Goal: Task Accomplishment & Management: Manage account settings

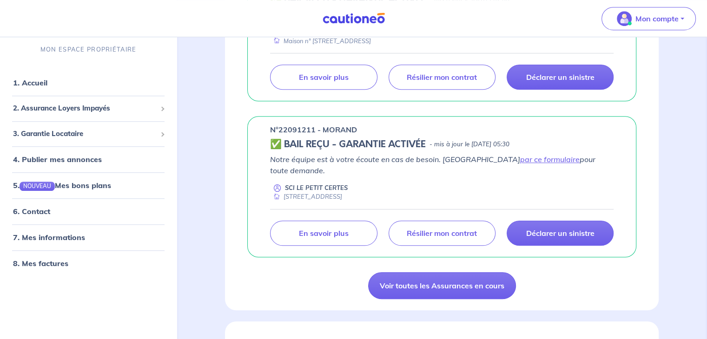
scroll to position [677, 0]
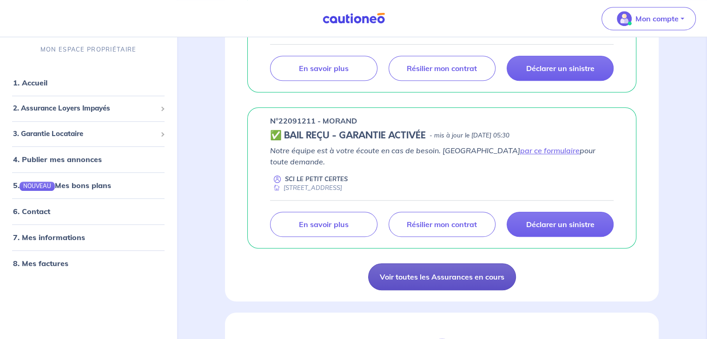
click at [401, 271] on link "Voir toutes les Assurances en cours" at bounding box center [442, 277] width 148 height 27
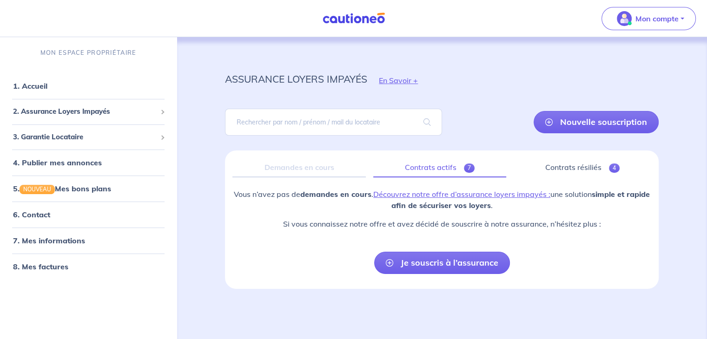
click at [452, 170] on link "Contrats actifs 7" at bounding box center [439, 168] width 133 height 20
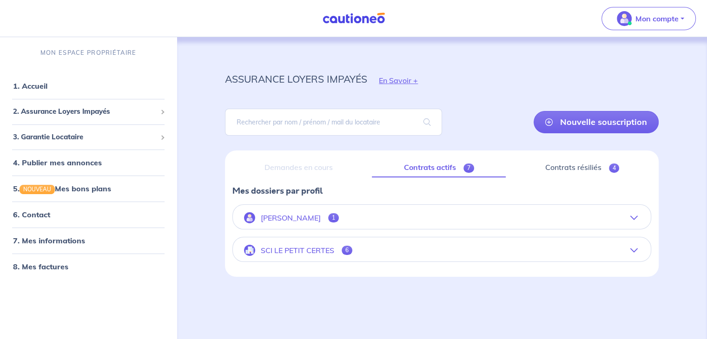
scroll to position [3, 0]
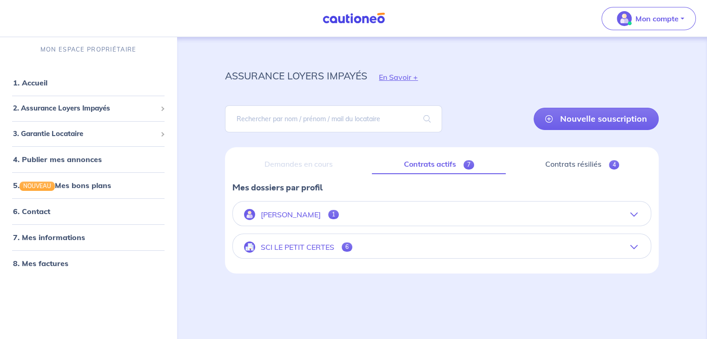
click at [633, 248] on icon "button" at bounding box center [634, 247] width 7 height 7
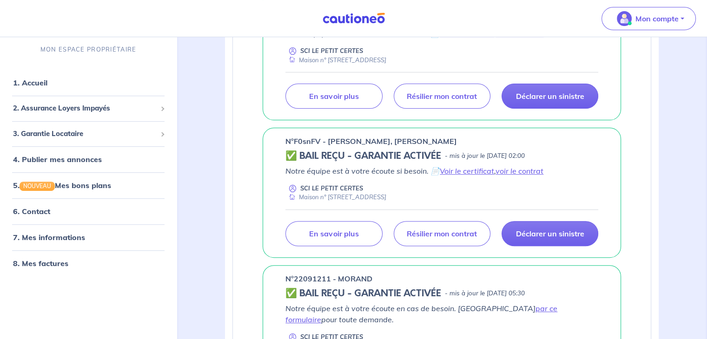
scroll to position [298, 0]
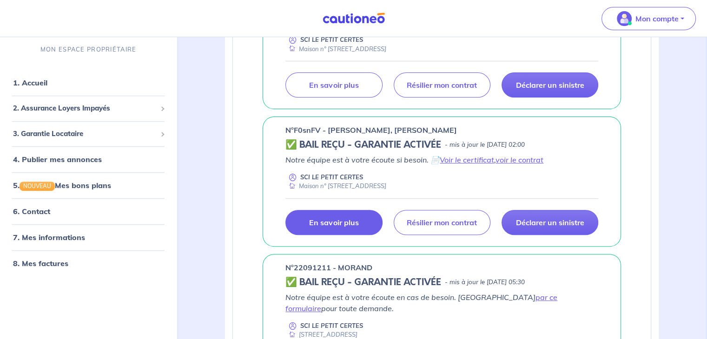
click at [350, 223] on p "En savoir plus" at bounding box center [333, 222] width 49 height 9
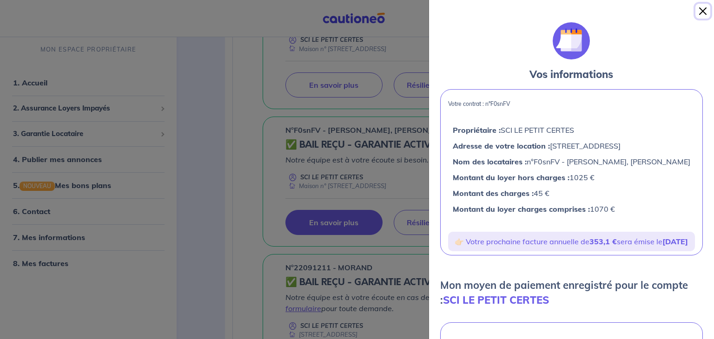
click at [704, 7] on button "Close" at bounding box center [703, 11] width 15 height 15
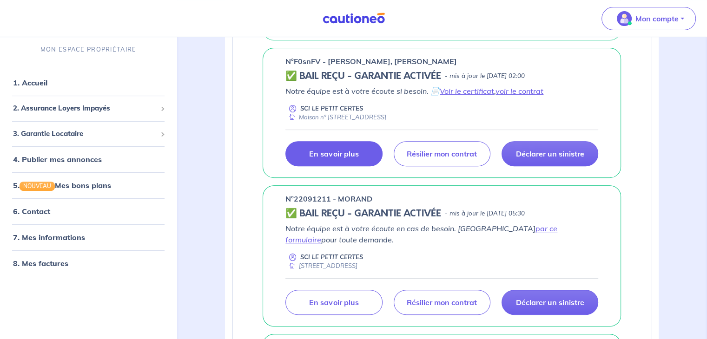
scroll to position [372, 0]
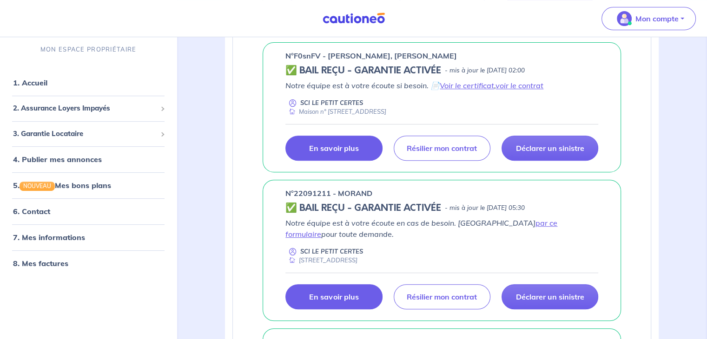
click at [359, 292] on link "En savoir plus" at bounding box center [334, 297] width 97 height 25
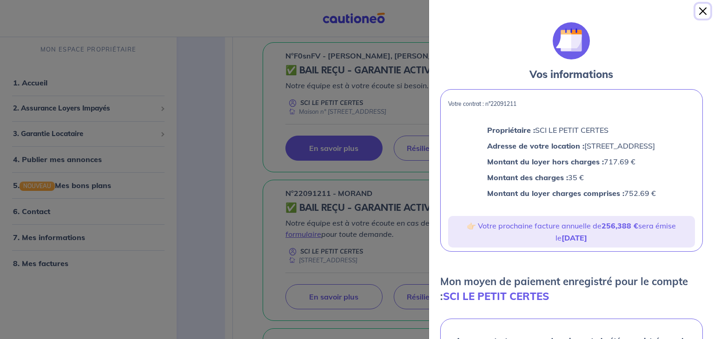
click at [702, 7] on button "Close" at bounding box center [703, 11] width 15 height 15
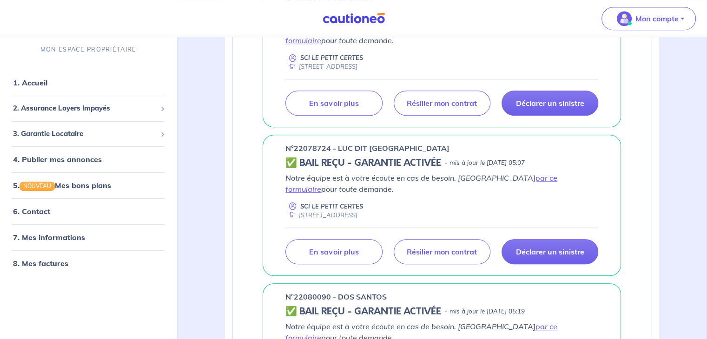
scroll to position [577, 0]
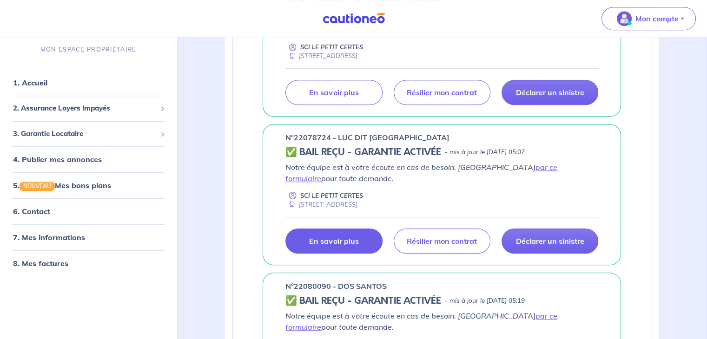
click at [346, 244] on link "En savoir plus" at bounding box center [334, 241] width 97 height 25
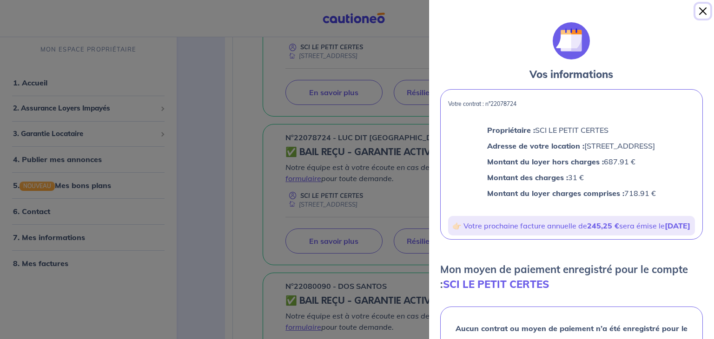
click at [706, 14] on button "Close" at bounding box center [703, 11] width 15 height 15
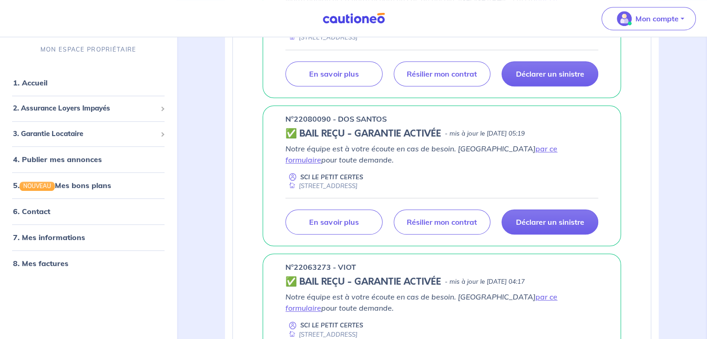
scroll to position [763, 0]
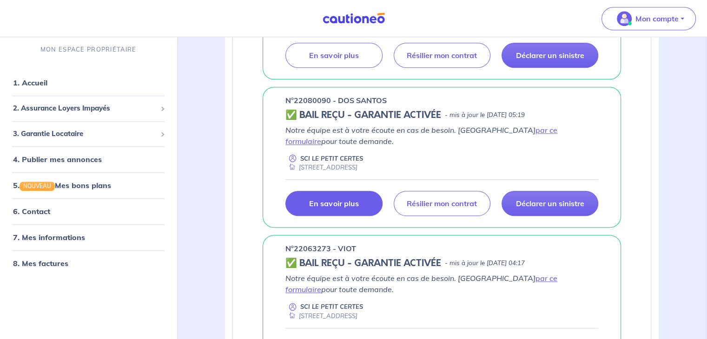
click at [359, 206] on link "En savoir plus" at bounding box center [334, 203] width 97 height 25
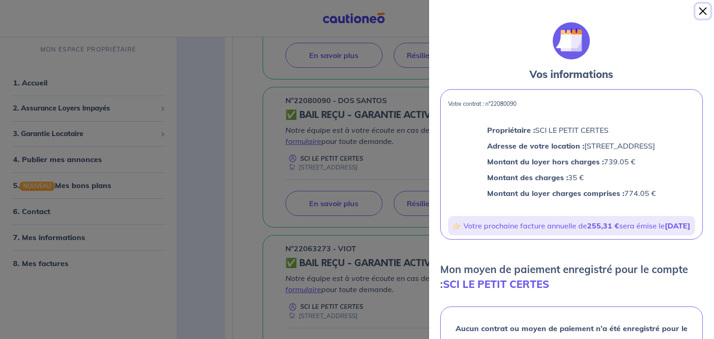
click at [701, 13] on button "Close" at bounding box center [703, 11] width 15 height 15
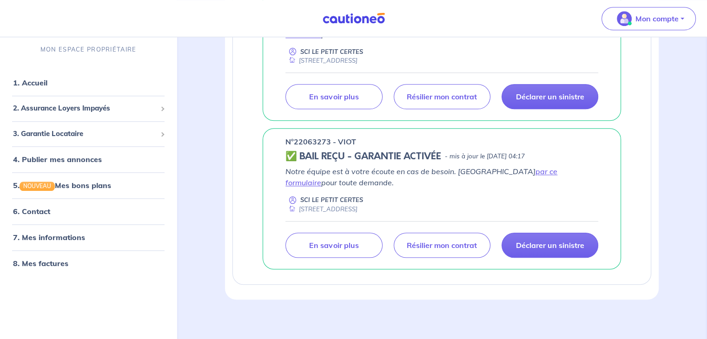
scroll to position [871, 0]
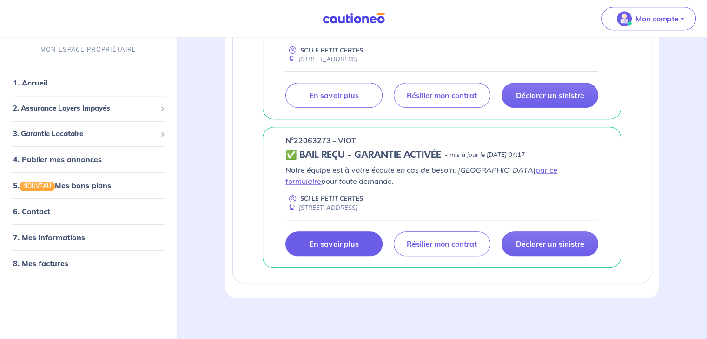
click at [345, 241] on p "En savoir plus" at bounding box center [333, 243] width 49 height 9
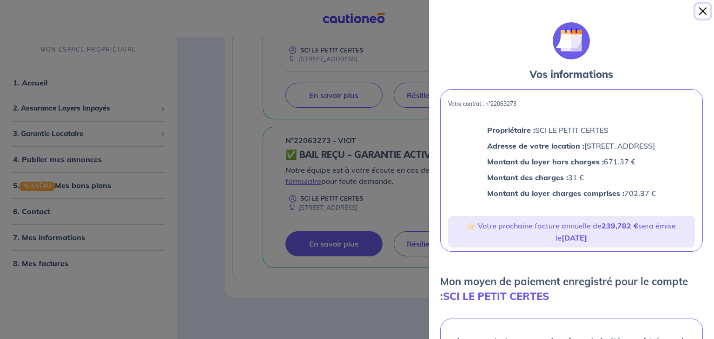
click at [699, 15] on button "Close" at bounding box center [703, 11] width 15 height 15
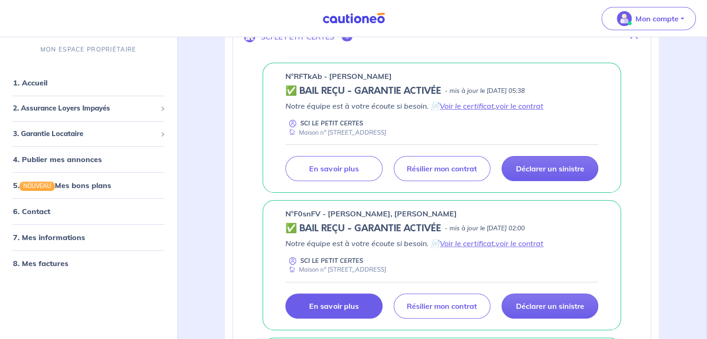
scroll to position [195, 0]
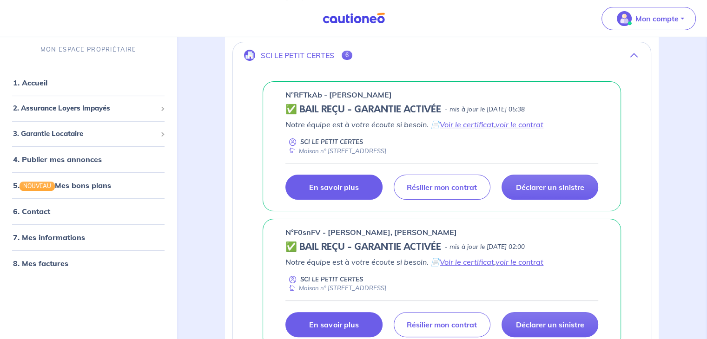
click at [317, 186] on p "En savoir plus" at bounding box center [333, 187] width 49 height 9
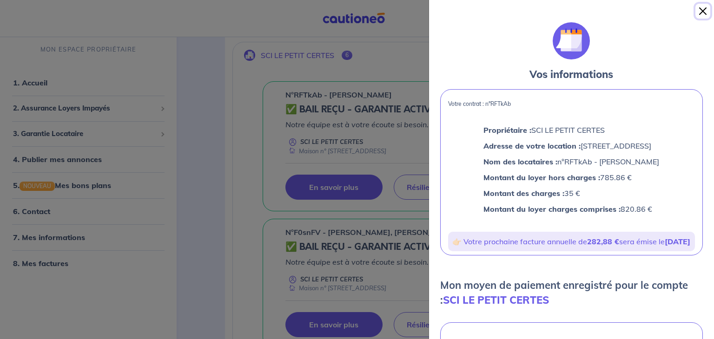
click at [702, 10] on button "Close" at bounding box center [703, 11] width 15 height 15
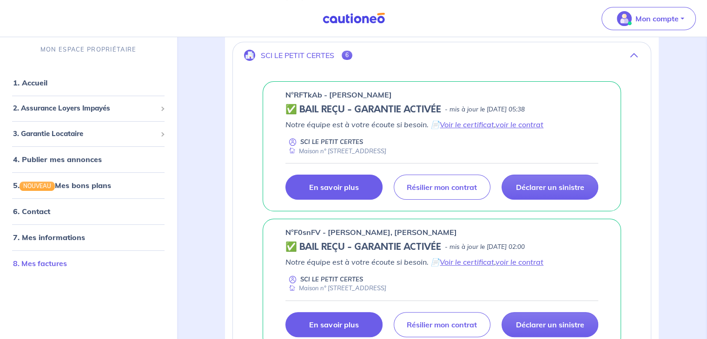
click at [28, 262] on link "8. Mes factures" at bounding box center [40, 263] width 54 height 9
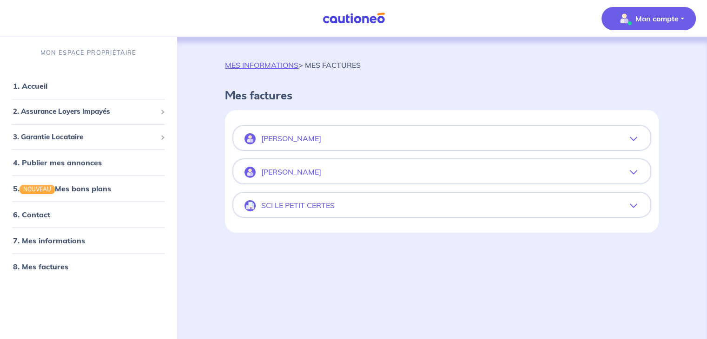
click at [633, 207] on icon "button" at bounding box center [633, 205] width 7 height 7
